Goal: Find specific page/section

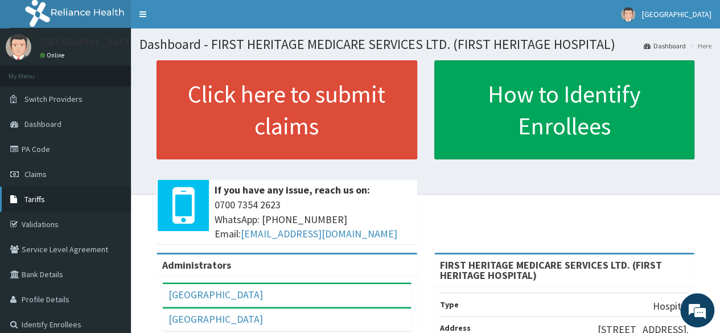
click at [37, 196] on span "Tariffs" at bounding box center [34, 199] width 20 height 10
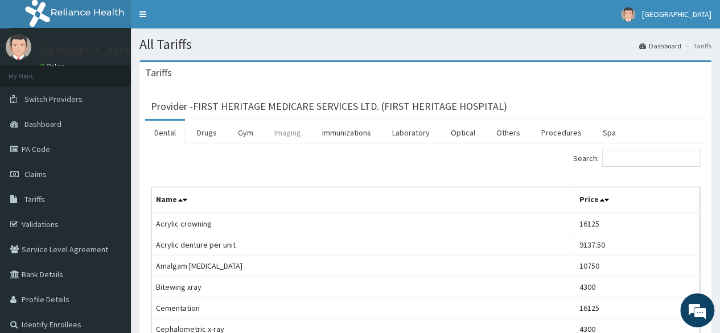
click at [287, 130] on link "Imaging" at bounding box center [287, 133] width 45 height 24
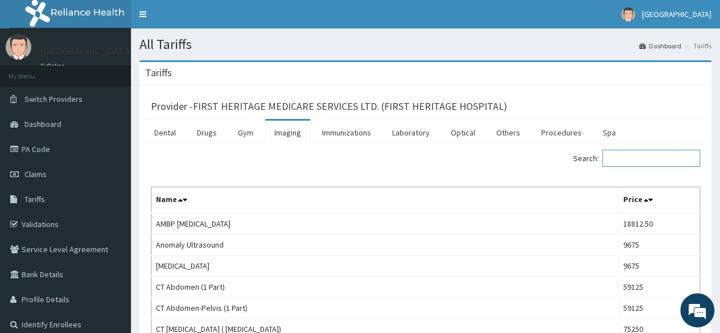
click at [618, 160] on input "Search:" at bounding box center [651, 158] width 98 height 17
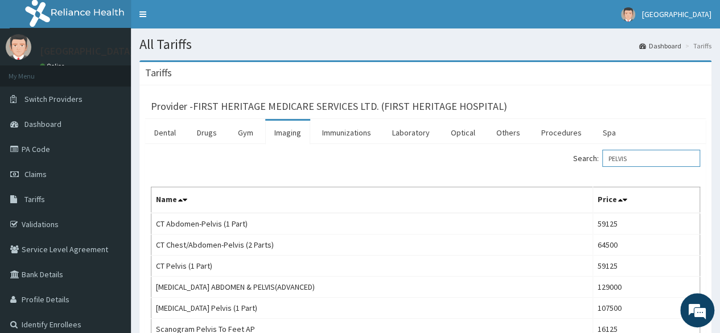
type input "PELVIS"
click at [547, 153] on div "Search: PELVIS" at bounding box center [567, 160] width 266 height 20
click at [411, 130] on link "Laboratory" at bounding box center [411, 133] width 56 height 24
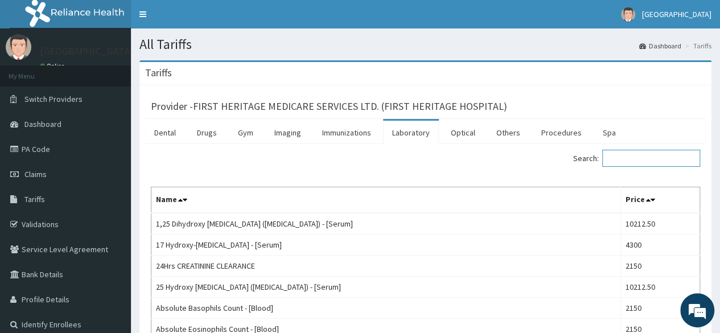
click at [628, 155] on input "Search:" at bounding box center [651, 158] width 98 height 17
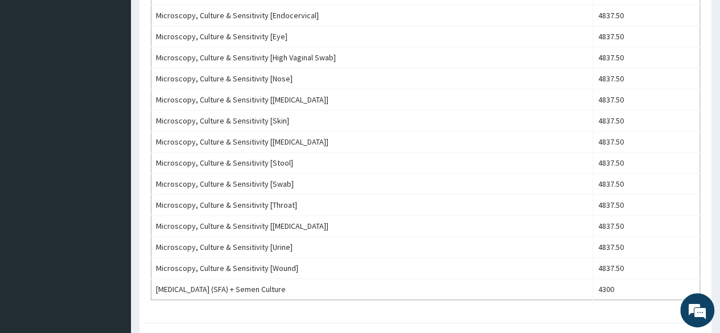
scroll to position [43, 0]
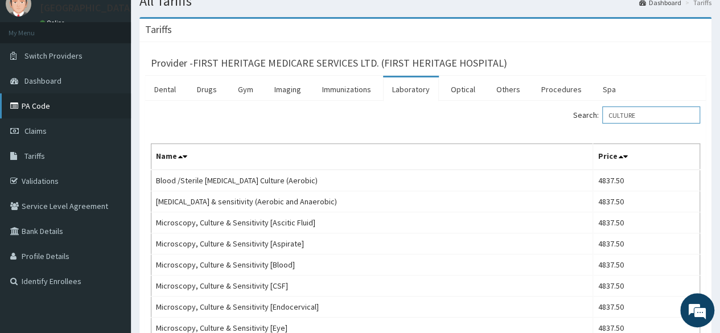
type input "CULTURE"
click at [42, 106] on link "PA Code" at bounding box center [65, 105] width 131 height 25
